Goal: Task Accomplishment & Management: Use online tool/utility

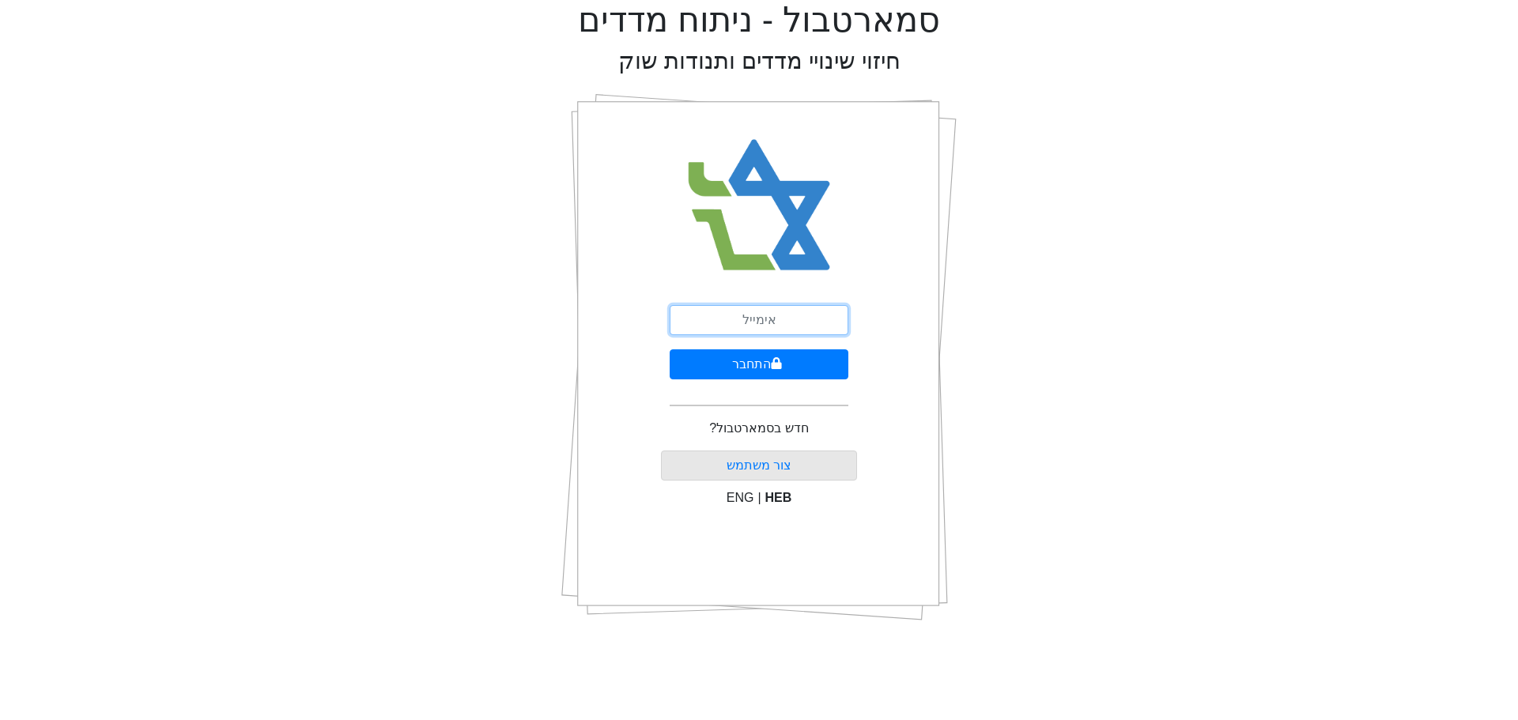
click at [757, 314] on input "email" at bounding box center [759, 320] width 179 height 30
type input "yair@barakcapital.com"
click at [795, 369] on button "התחבר" at bounding box center [759, 364] width 179 height 30
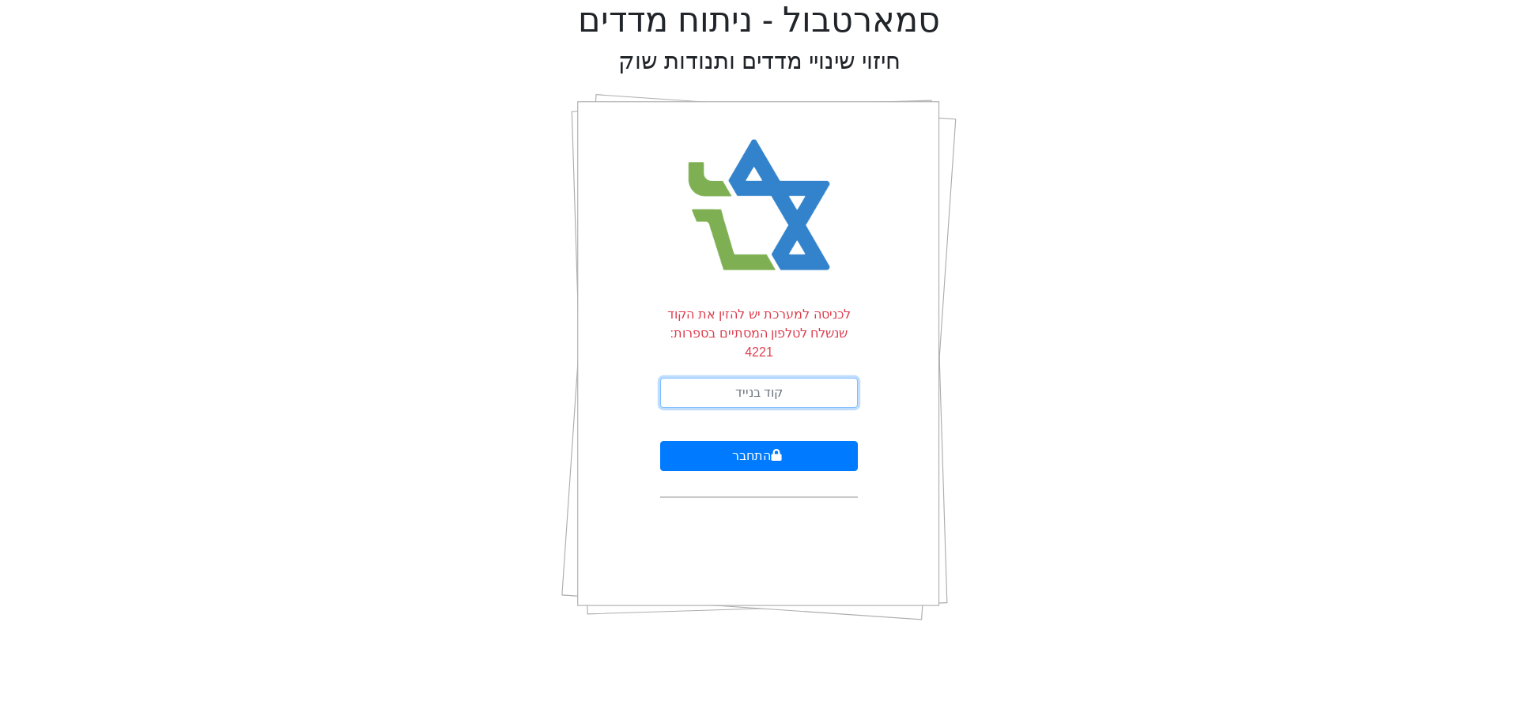
click at [786, 378] on input "text" at bounding box center [759, 393] width 198 height 30
type input "157765"
click at [660, 441] on button "התחבר" at bounding box center [759, 456] width 198 height 30
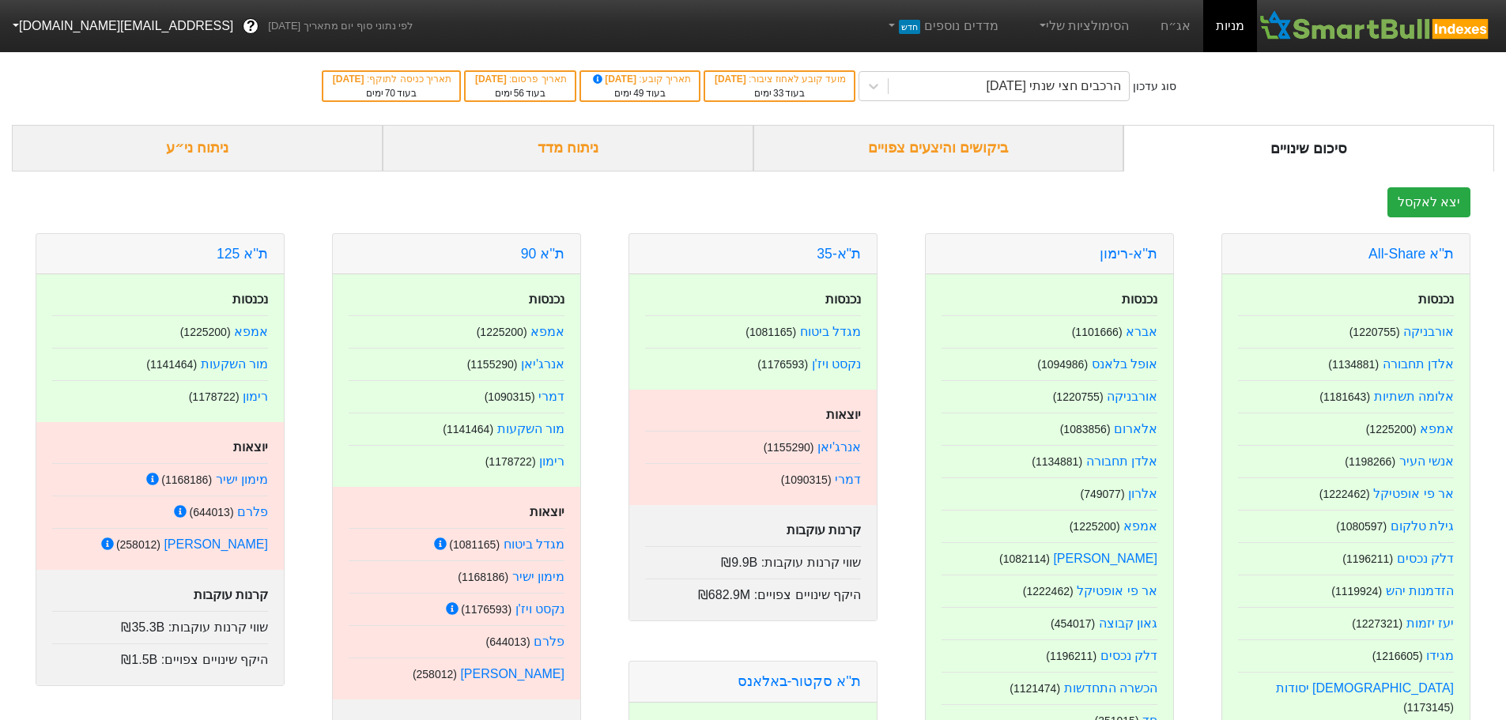
click at [946, 145] on div "ביקושים והיצעים צפויים" at bounding box center [939, 148] width 371 height 47
